Goal: Transaction & Acquisition: Purchase product/service

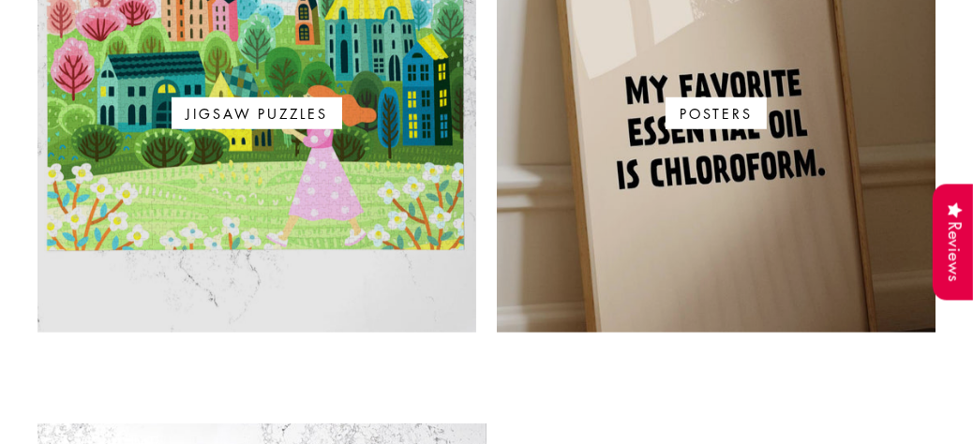
scroll to position [1219, 0]
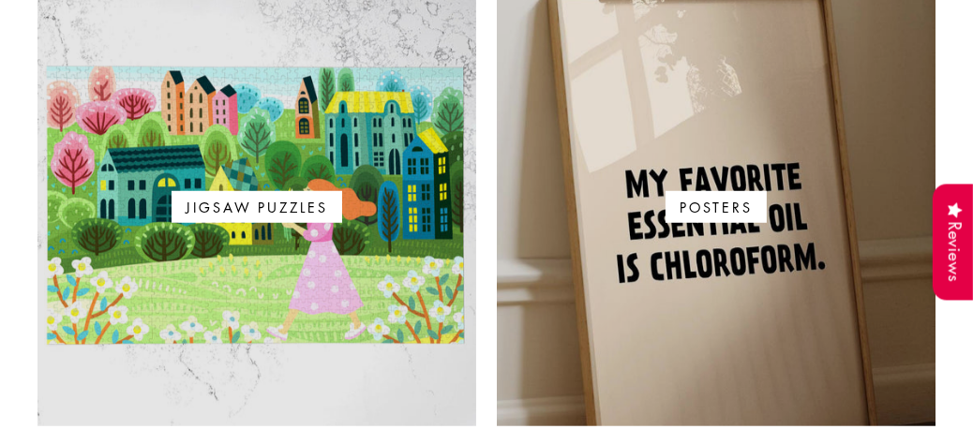
click at [307, 191] on span "Jigsaw Puzzles" at bounding box center [257, 207] width 170 height 32
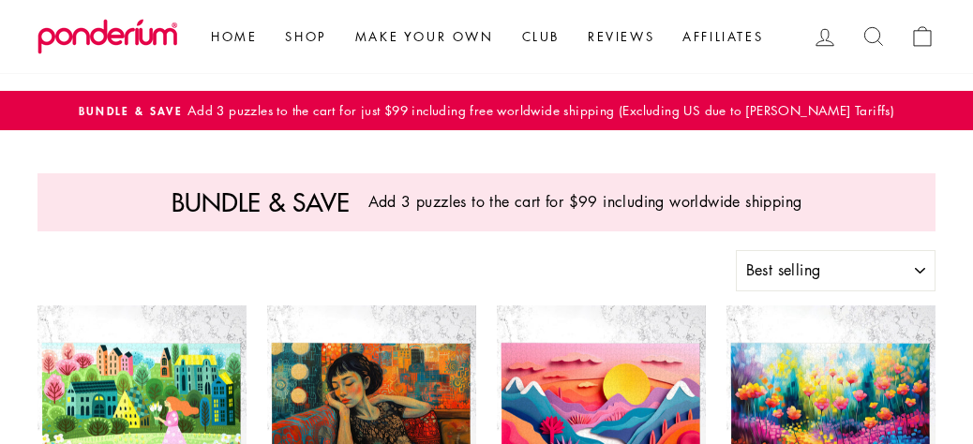
select select "best-selling"
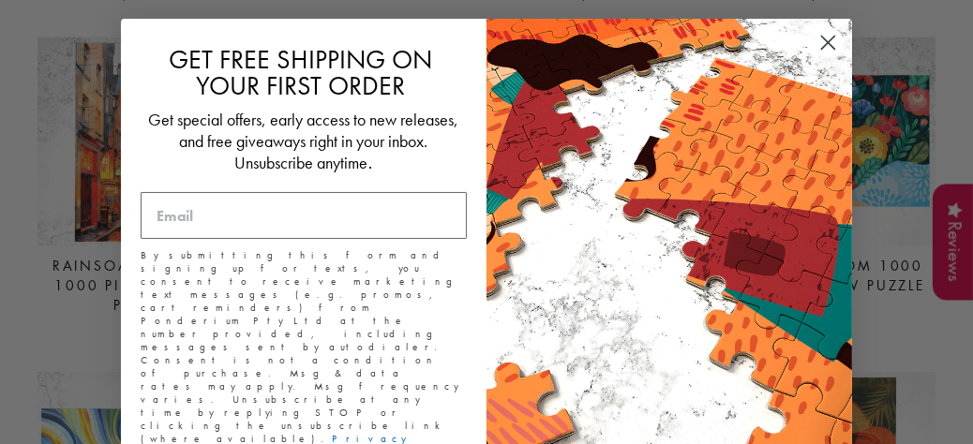
scroll to position [2343, 0]
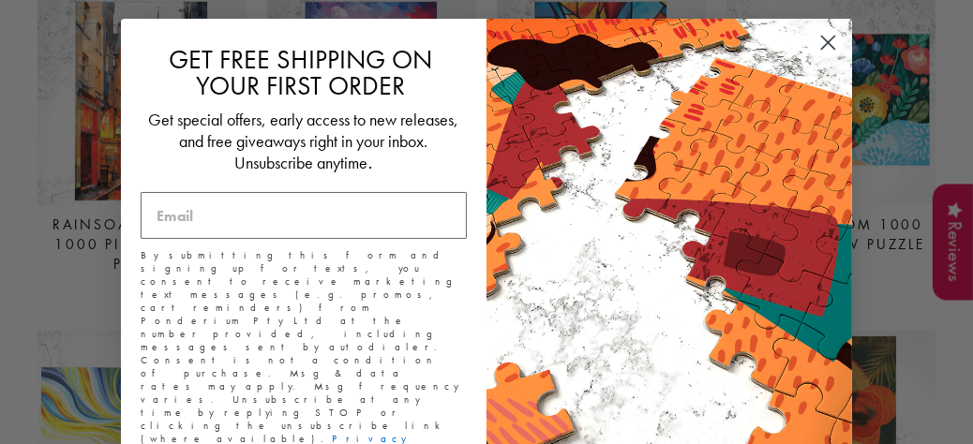
click at [824, 39] on icon "Close dialog" at bounding box center [828, 43] width 13 height 13
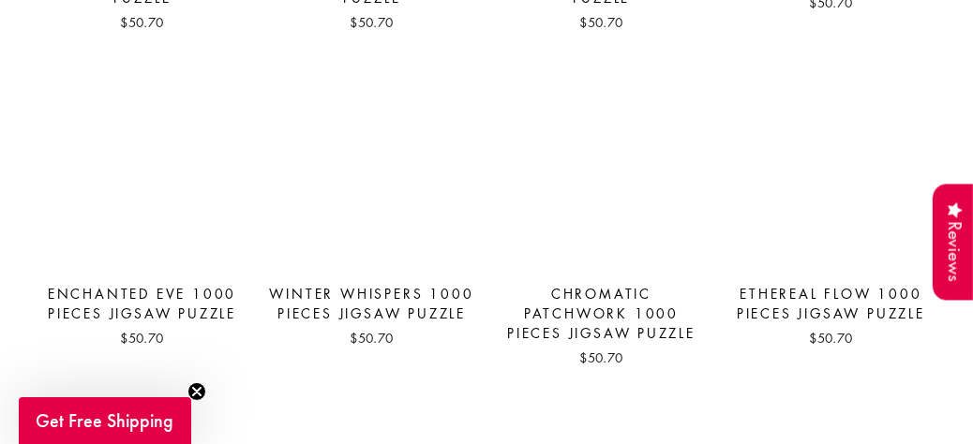
scroll to position [6015, 0]
